Goal: Check status

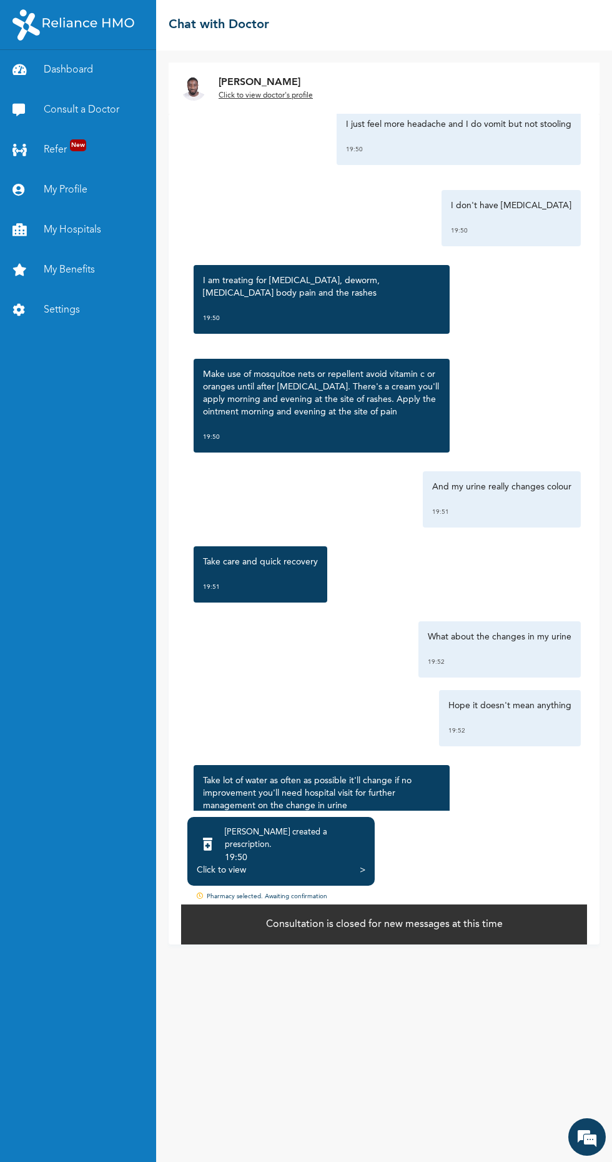
click at [286, 902] on div "Pharmacy selected. Awaiting confirmation" at bounding box center [384, 897] width 406 height 11
click at [204, 876] on div "Click to view" at bounding box center [221, 870] width 49 height 12
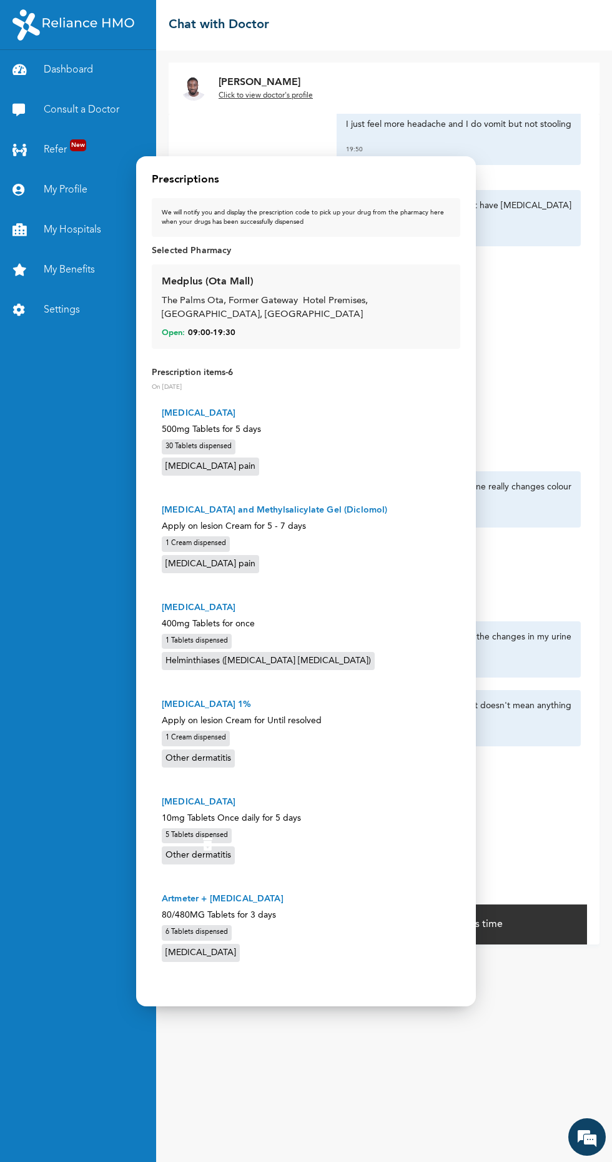
click at [564, 499] on div at bounding box center [306, 581] width 612 height 1162
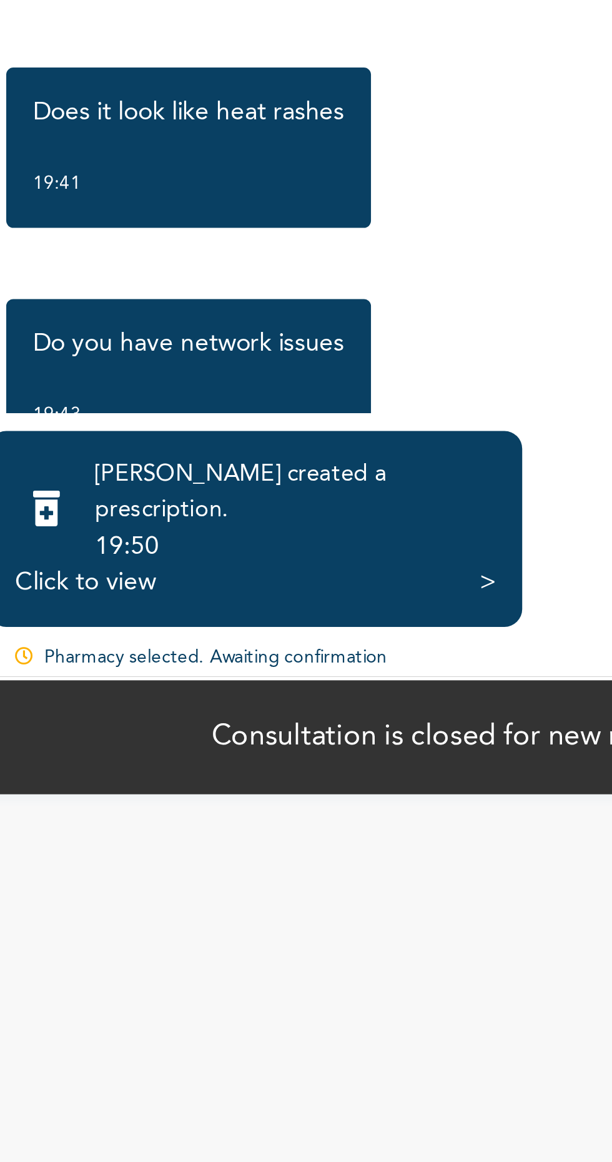
click at [306, 902] on div "Pharmacy selected. Awaiting confirmation" at bounding box center [384, 897] width 406 height 11
click at [287, 902] on div "Pharmacy selected. Awaiting confirmation" at bounding box center [384, 897] width 406 height 11
